Goal: Information Seeking & Learning: Learn about a topic

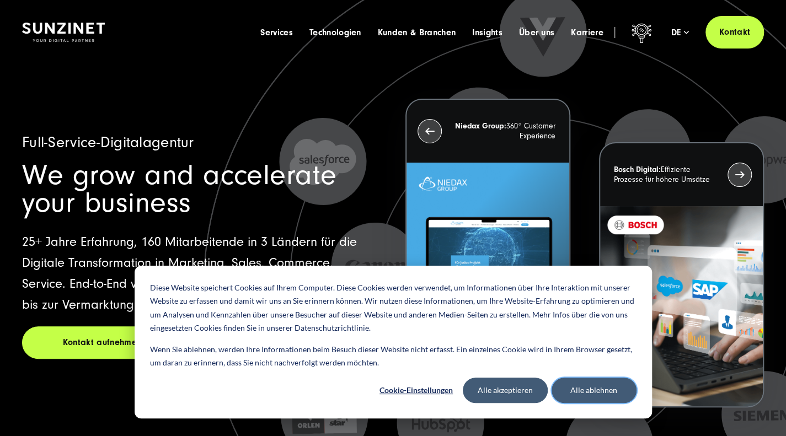
click at [627, 390] on button "Alle ablehnen" at bounding box center [593, 390] width 85 height 25
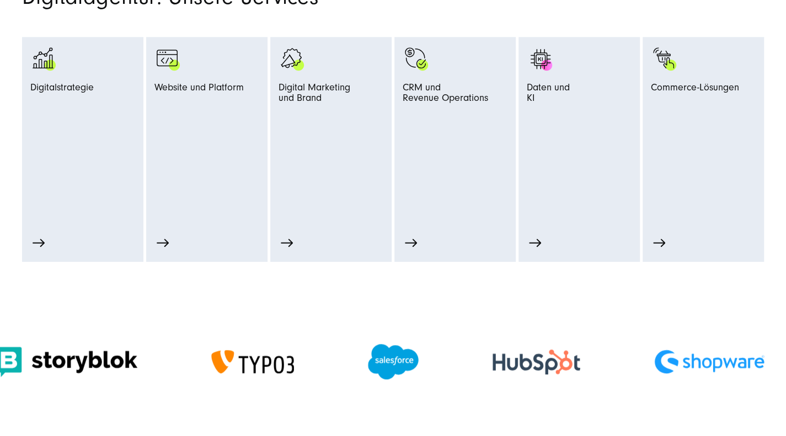
scroll to position [572, 0]
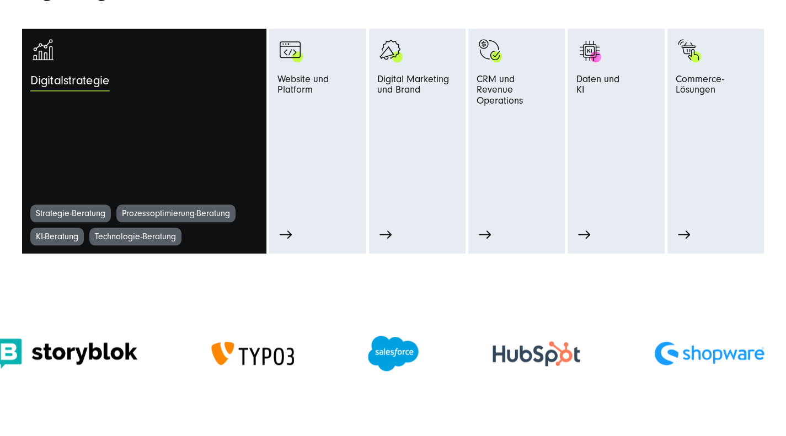
click at [78, 94] on span "Digitalstrategie" at bounding box center [69, 84] width 79 height 20
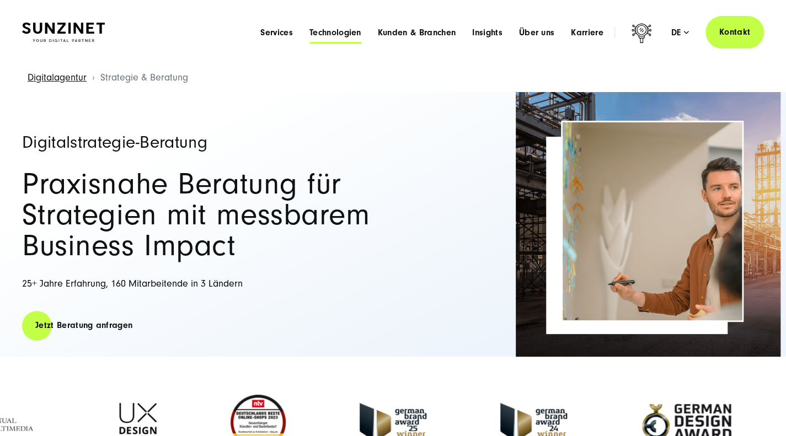
click at [309, 35] on span "Technologien" at bounding box center [335, 32] width 52 height 11
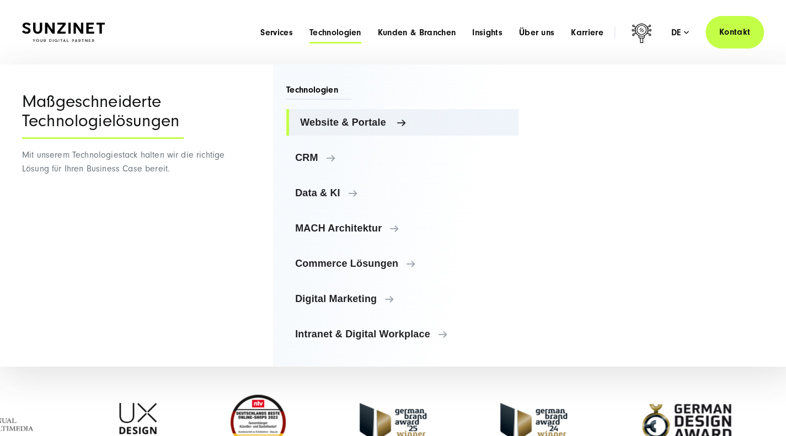
click at [412, 128] on span "Website & Portale" at bounding box center [405, 122] width 210 height 11
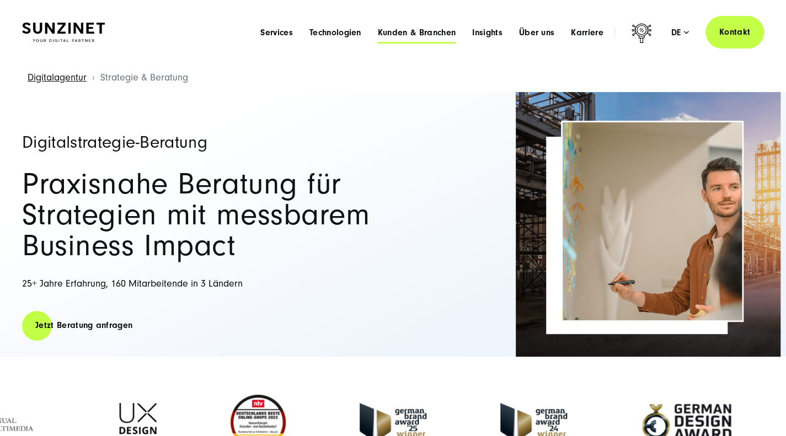
click at [380, 33] on span "Kunden & Branchen" at bounding box center [417, 32] width 78 height 11
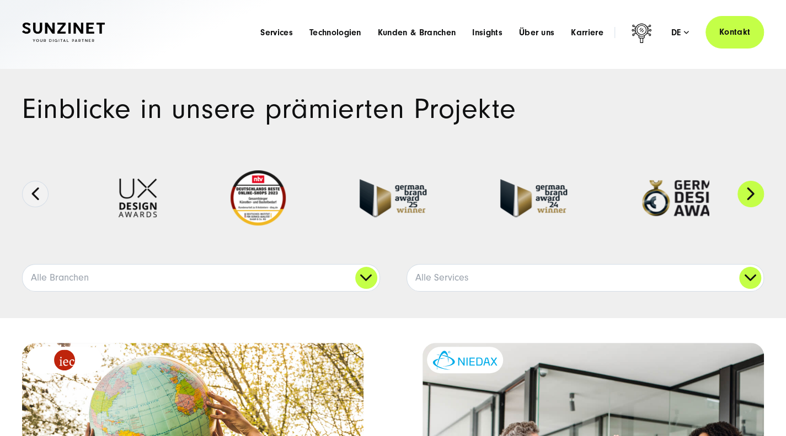
click at [759, 207] on button "Next" at bounding box center [750, 194] width 26 height 26
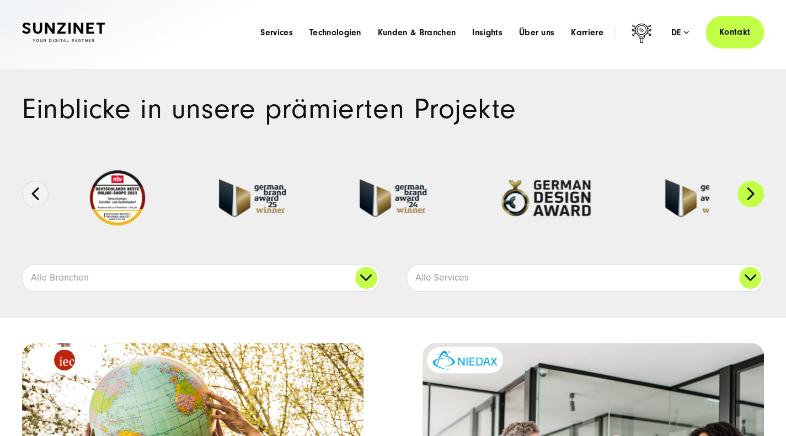
click at [757, 207] on button "Next" at bounding box center [750, 194] width 26 height 26
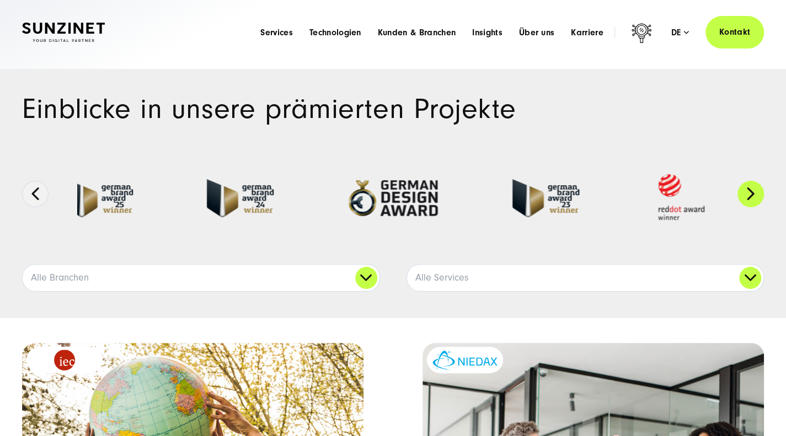
click at [757, 207] on button "Next" at bounding box center [750, 194] width 26 height 26
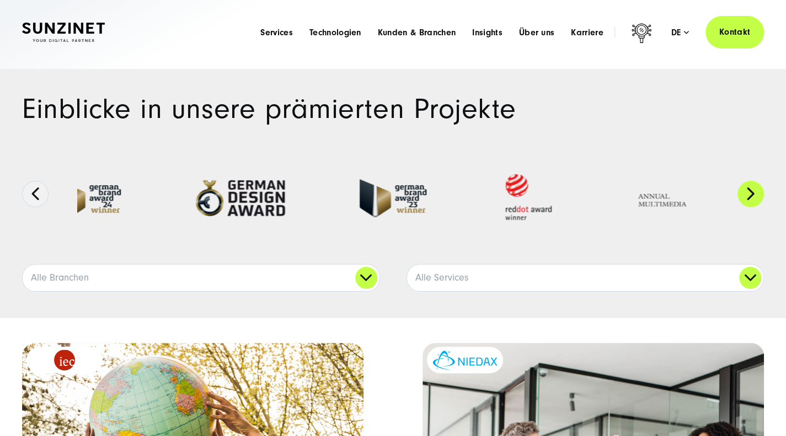
click at [757, 207] on button "Next" at bounding box center [750, 194] width 26 height 26
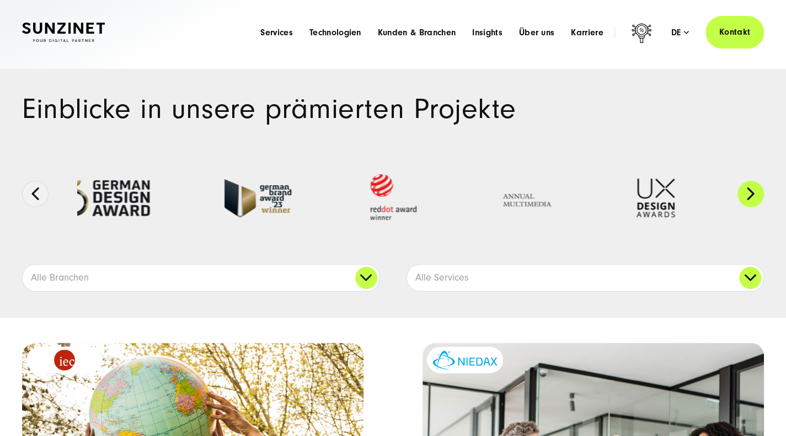
click at [757, 207] on button "Next" at bounding box center [750, 194] width 26 height 26
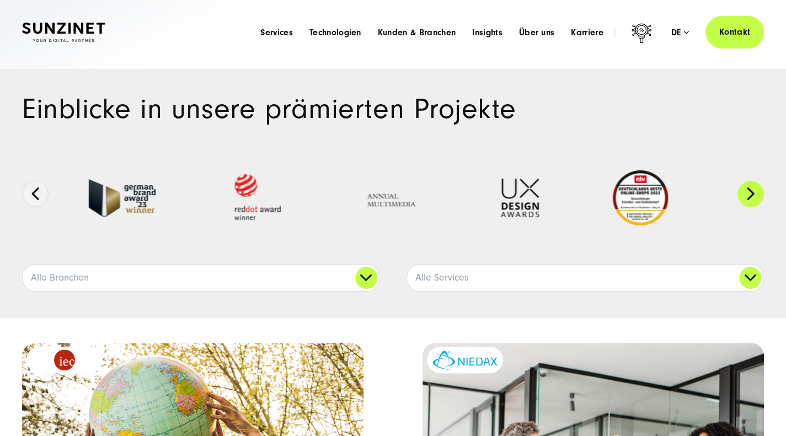
click at [757, 207] on button "Next" at bounding box center [750, 194] width 26 height 26
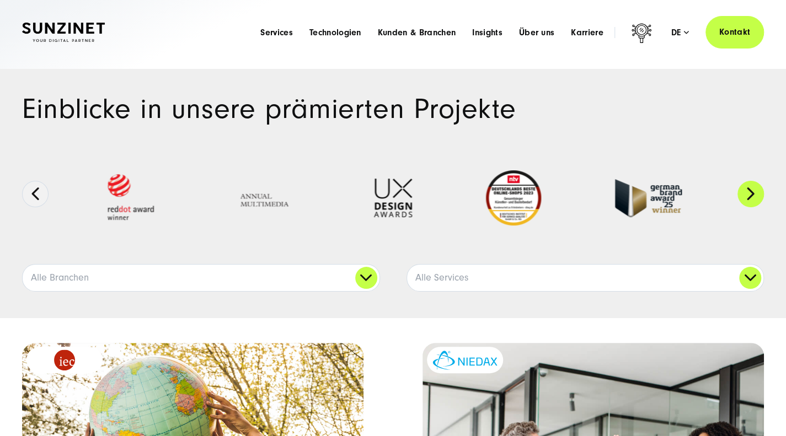
click at [757, 207] on button "Next" at bounding box center [750, 194] width 26 height 26
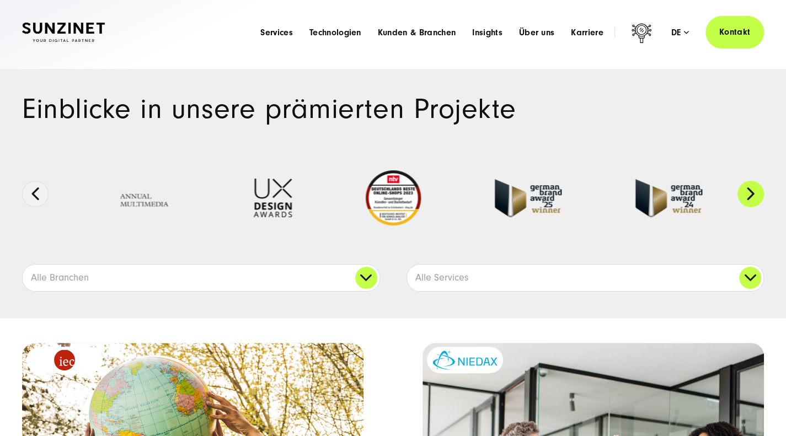
click at [757, 207] on button "Next" at bounding box center [750, 194] width 26 height 26
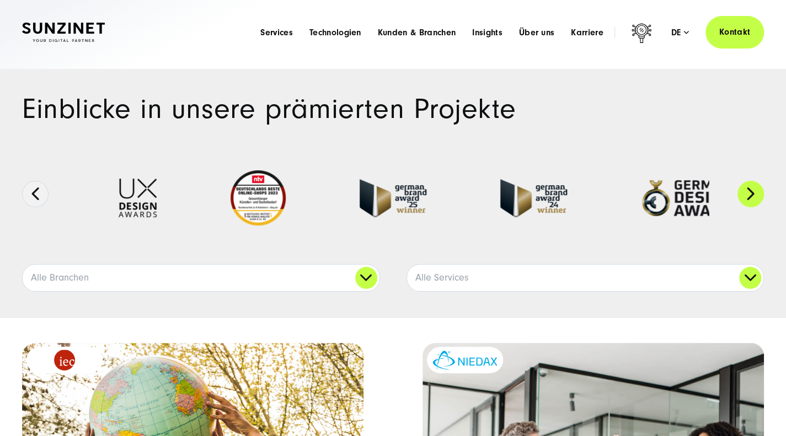
click at [757, 207] on button "Next" at bounding box center [750, 194] width 26 height 26
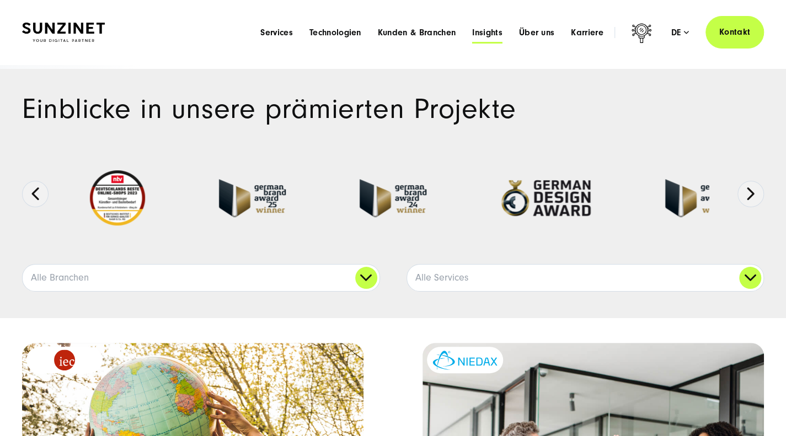
click at [472, 38] on span "Insights" at bounding box center [487, 32] width 30 height 11
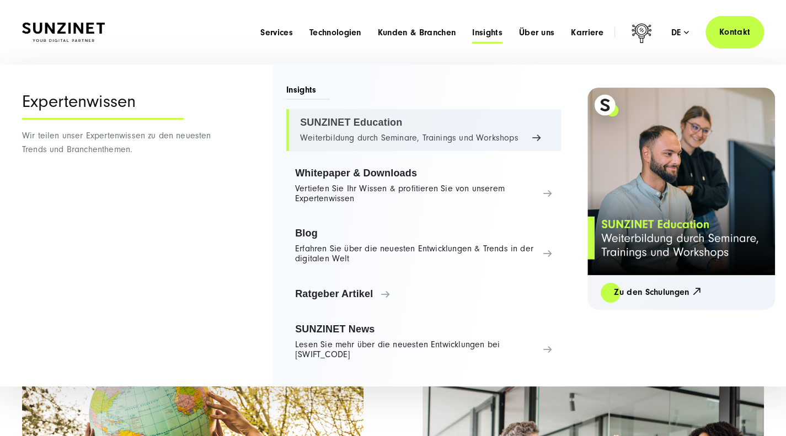
click at [425, 151] on link "SUNZINET Education Weiterbildung durch Seminare, Trainings und Workshops" at bounding box center [423, 130] width 275 height 42
